Goal: Information Seeking & Learning: Learn about a topic

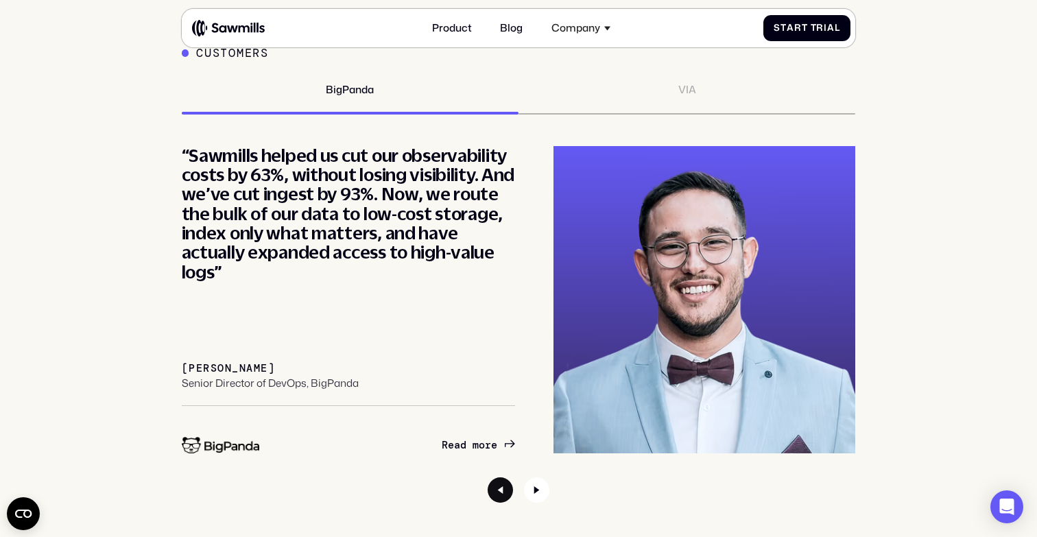
click at [504, 483] on icon "Previous slide" at bounding box center [500, 490] width 26 height 26
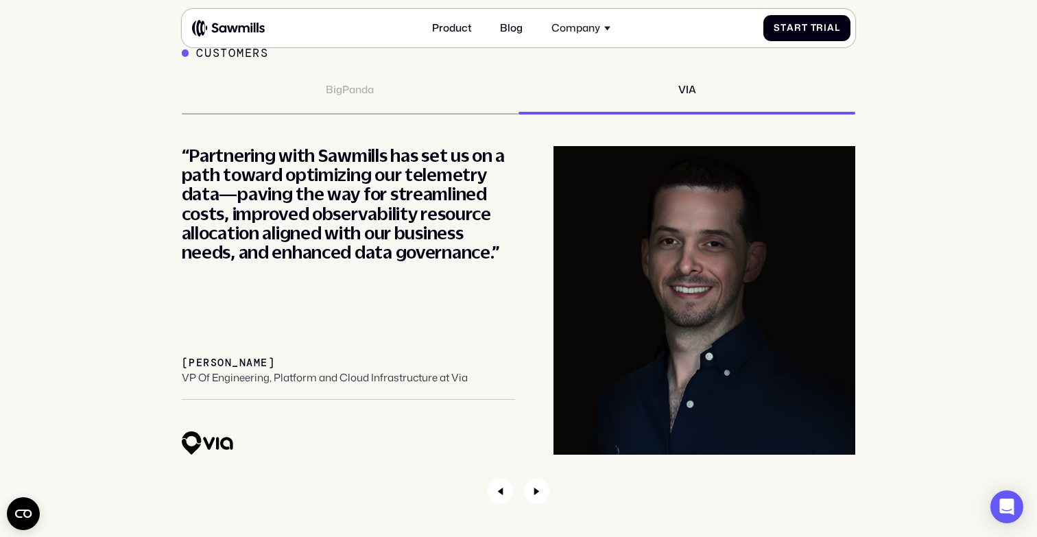
click at [686, 255] on img "2 / 2" at bounding box center [704, 300] width 302 height 309
click at [189, 441] on img "2 / 2" at bounding box center [208, 443] width 52 height 24
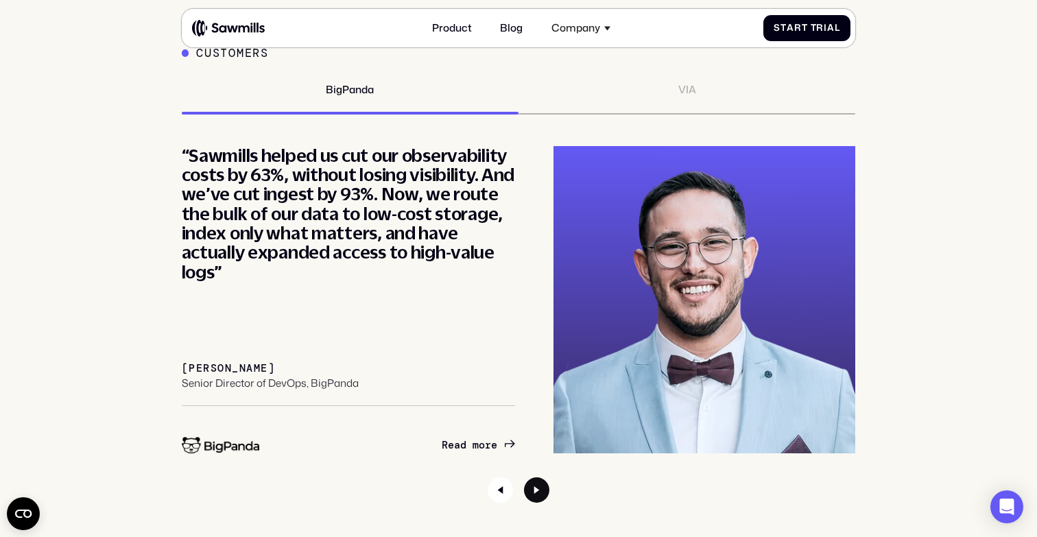
click at [533, 485] on icon "Next slide" at bounding box center [537, 490] width 26 height 26
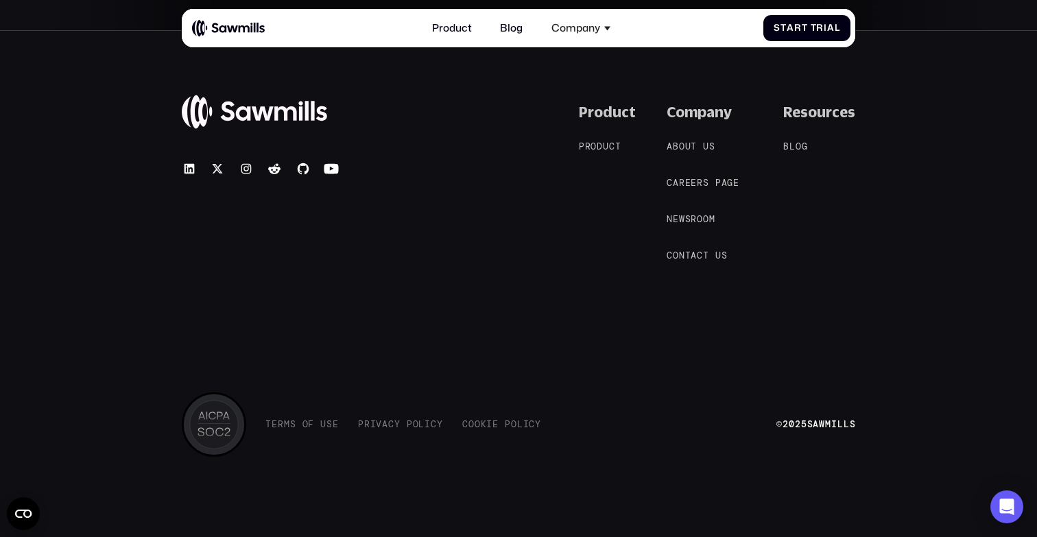
scroll to position [5948, 0]
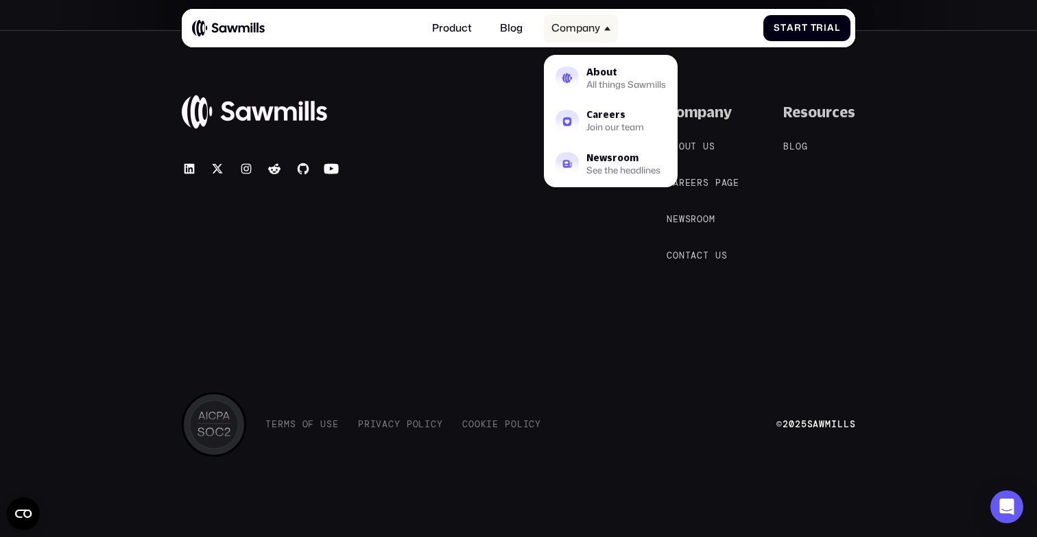
click at [605, 29] on icon at bounding box center [607, 28] width 6 height 6
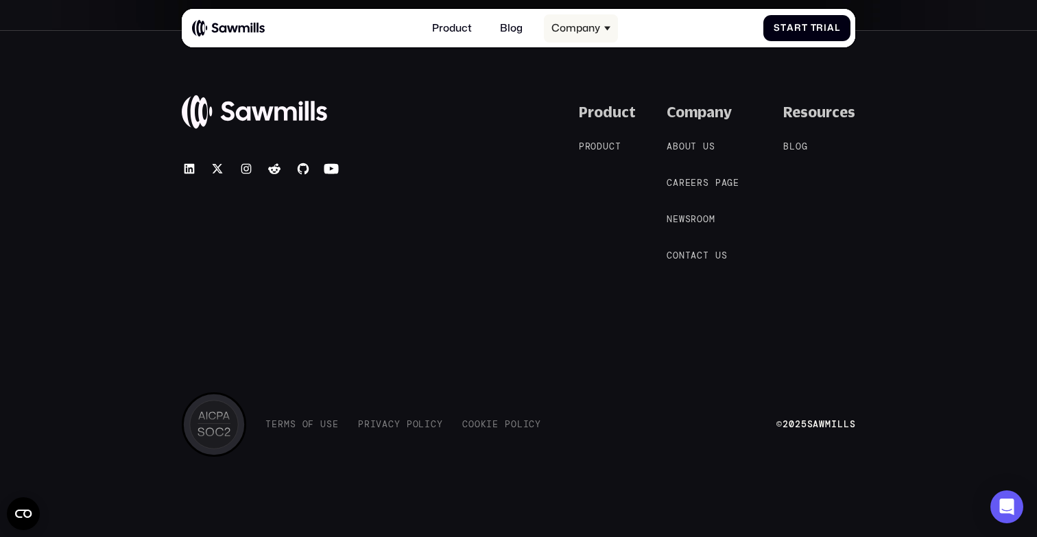
click at [605, 28] on icon at bounding box center [607, 29] width 6 height 4
click at [847, 147] on div "Resources B l o g B l o g" at bounding box center [819, 183] width 72 height 159
click at [519, 27] on link "Blog" at bounding box center [511, 28] width 38 height 28
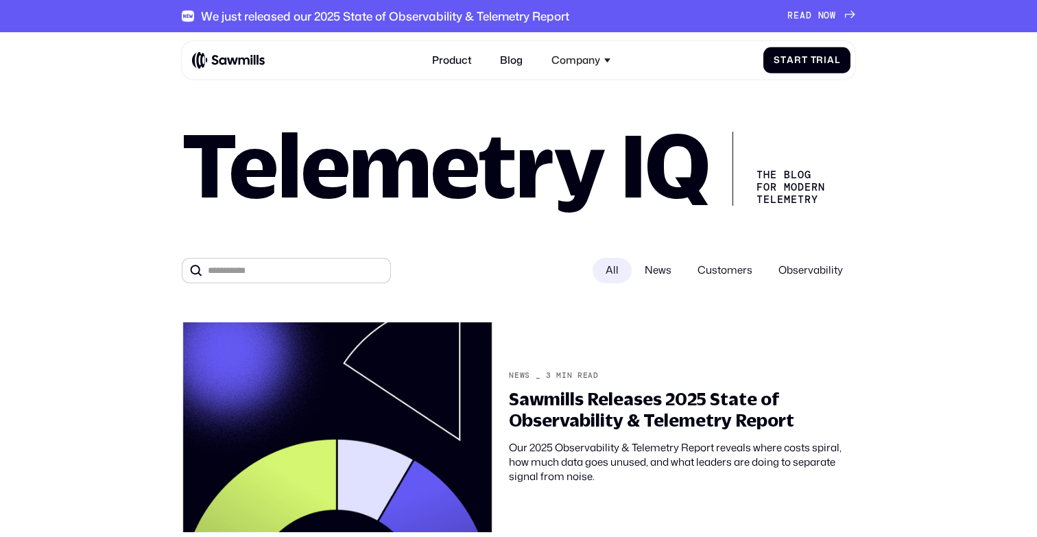
click at [708, 268] on span "Customers" at bounding box center [724, 270] width 81 height 25
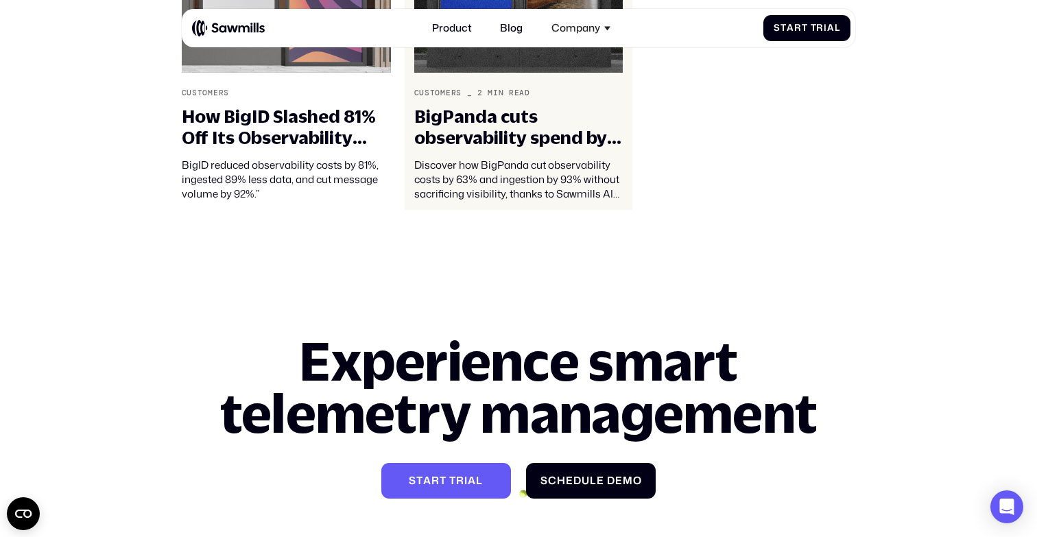
scroll to position [716, 0]
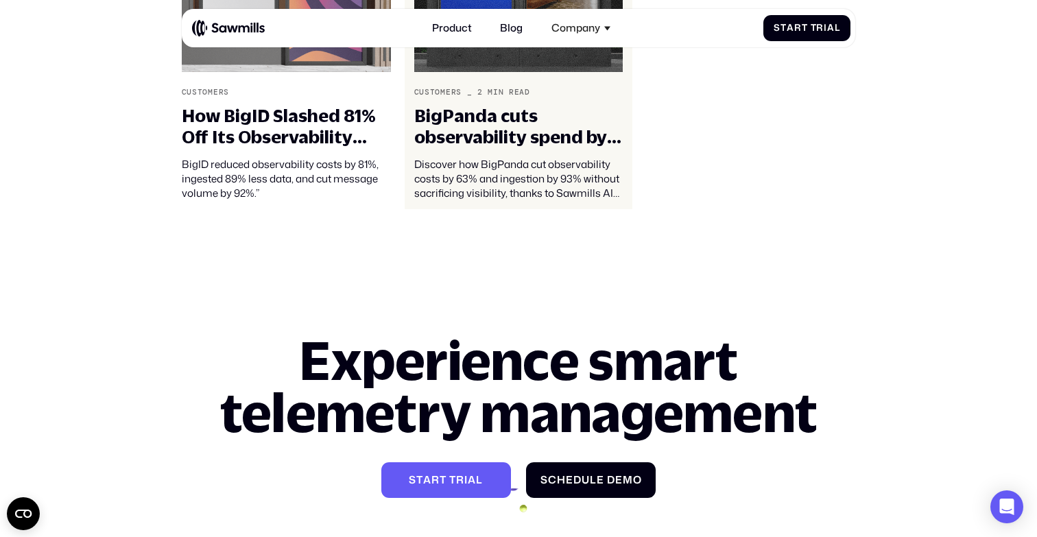
click at [603, 131] on div "BigPanda cuts observability spend by over 60% and ingestion by 93%" at bounding box center [518, 126] width 209 height 43
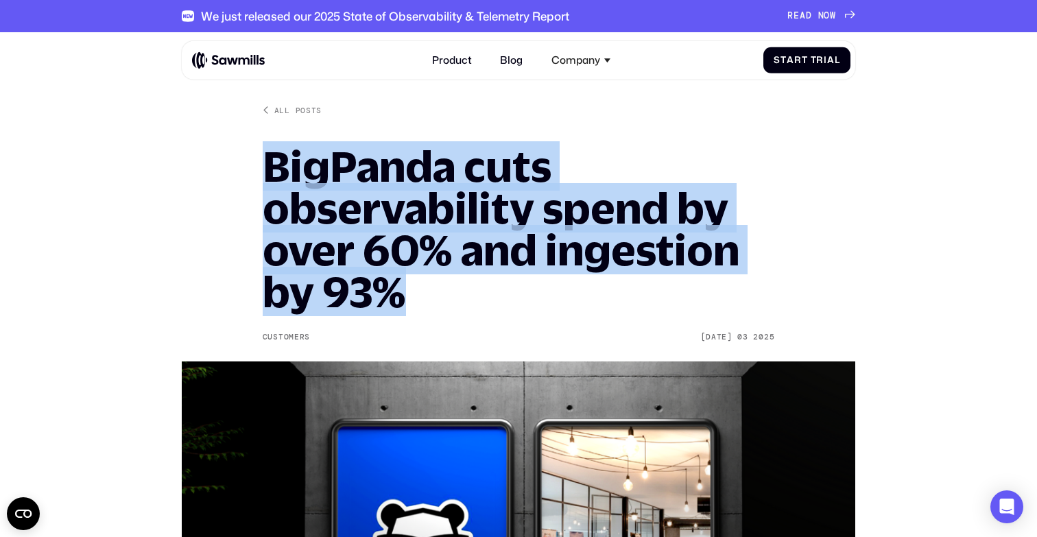
drag, startPoint x: 271, startPoint y: 161, endPoint x: 408, endPoint y: 304, distance: 197.8
click at [408, 304] on h1 "BigPanda cuts observability spend by over 60% and ingestion by 93%" at bounding box center [519, 229] width 512 height 168
copy h1 "BigPanda cuts observability spend by over 60% and ingestion by 93%"
click at [569, 119] on div "All posts BigPanda cuts observability spend by over 60% and ingestion by 93% Cu…" at bounding box center [519, 408] width 512 height 606
